Goal: Task Accomplishment & Management: Use online tool/utility

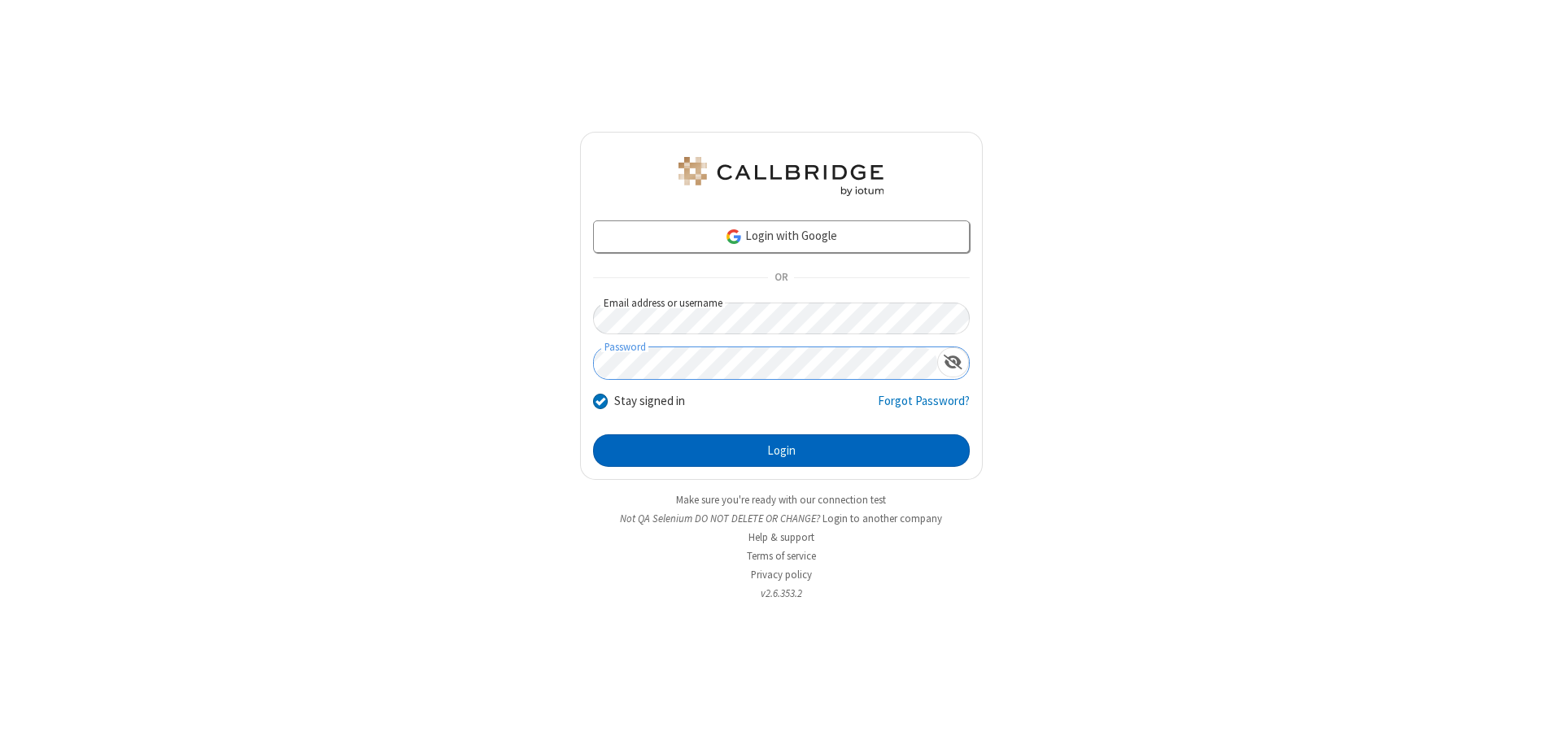
click at [781, 451] on button "Login" at bounding box center [781, 450] width 377 height 33
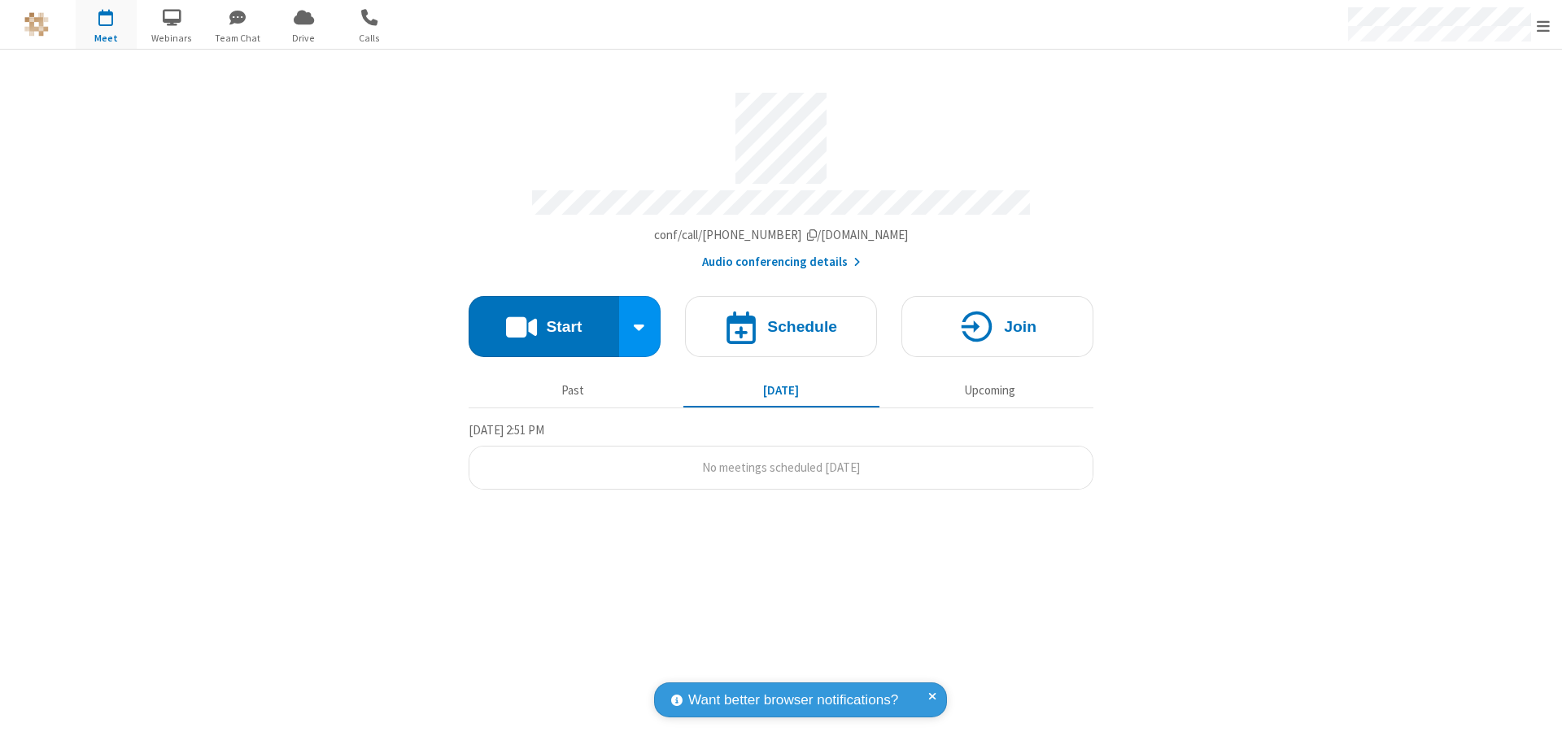
click at [543, 319] on button "Start" at bounding box center [544, 326] width 150 height 61
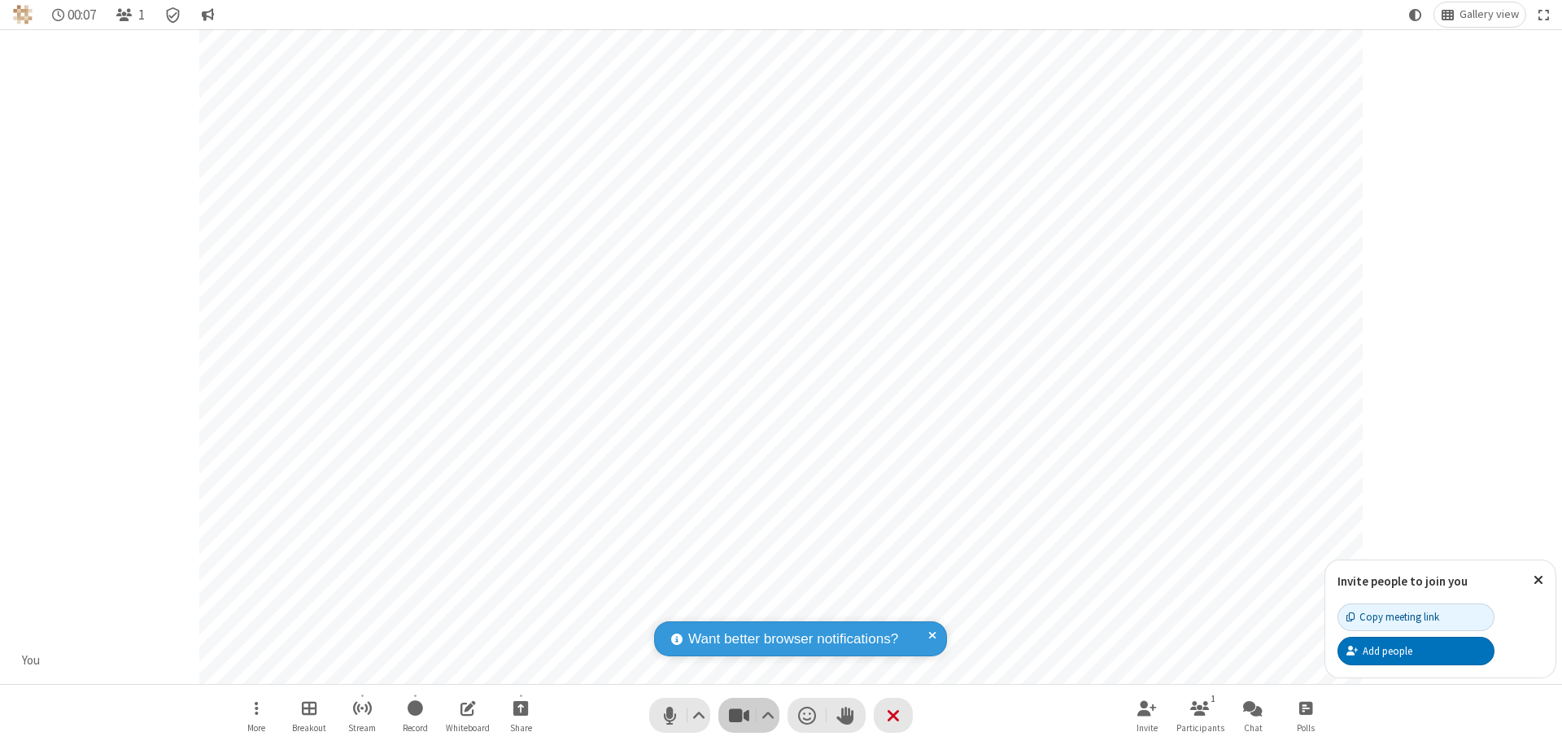
click at [739, 715] on span "Stop video (⌘+Shift+V)" at bounding box center [738, 716] width 24 height 24
click at [739, 715] on span "Start video (⌘+Shift+V)" at bounding box center [738, 716] width 24 height 24
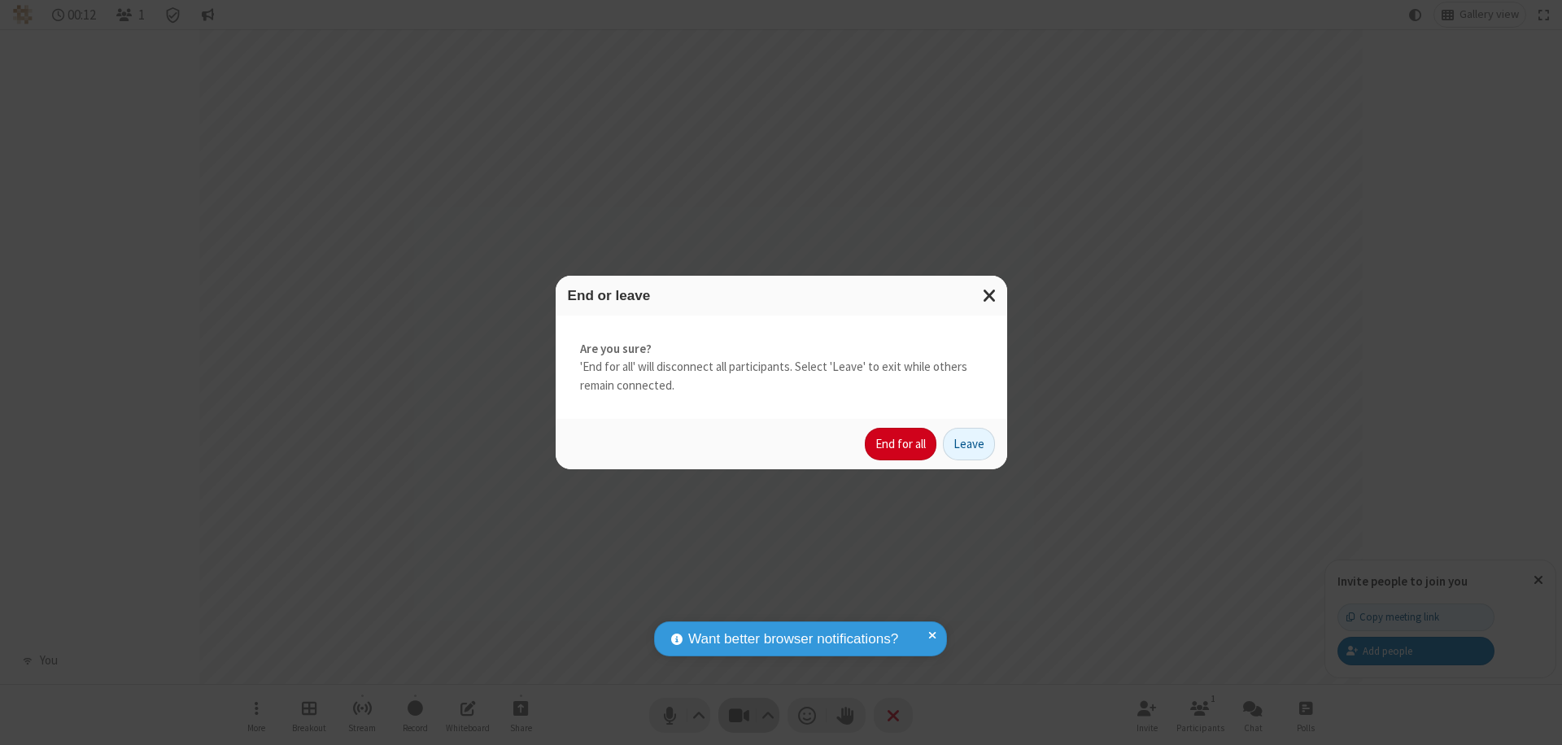
click at [901, 444] on button "End for all" at bounding box center [901, 444] width 72 height 33
